Goal: Navigation & Orientation: Find specific page/section

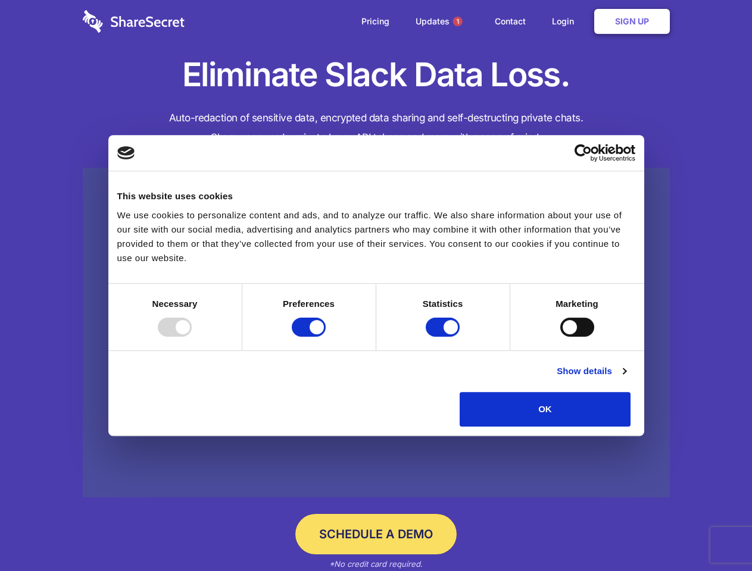
click at [192, 337] on div at bounding box center [175, 327] width 34 height 19
click at [326, 337] on input "Preferences" at bounding box center [309, 327] width 34 height 19
checkbox input "false"
click at [444, 337] on input "Statistics" at bounding box center [443, 327] width 34 height 19
checkbox input "false"
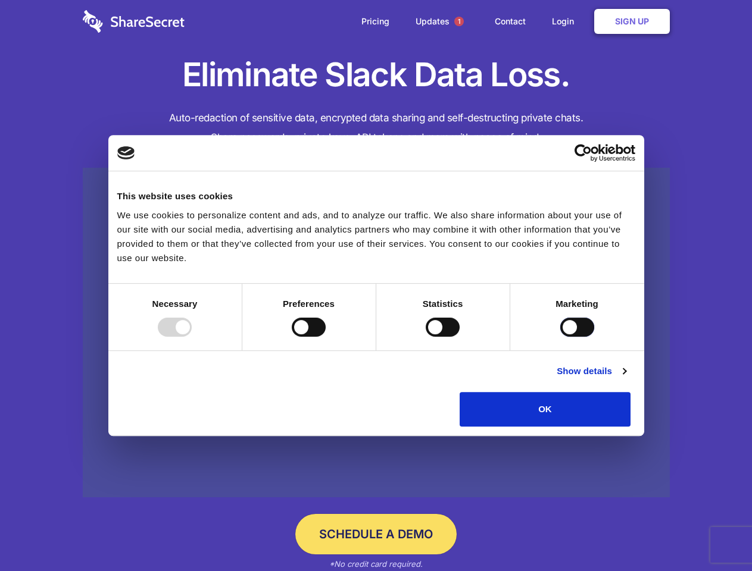
click at [560, 337] on input "Marketing" at bounding box center [577, 327] width 34 height 19
checkbox input "true"
click at [626, 379] on link "Show details" at bounding box center [591, 371] width 69 height 14
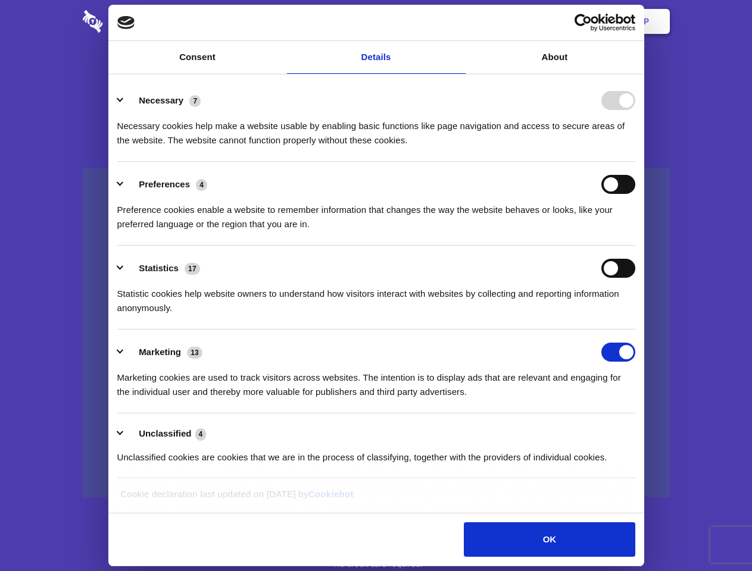
click at [635, 162] on li "Necessary 7 Necessary cookies help make a website usable by enabling basic func…" at bounding box center [376, 120] width 518 height 84
click at [458, 21] on span "1" at bounding box center [459, 22] width 10 height 10
